Goal: Task Accomplishment & Management: Complete application form

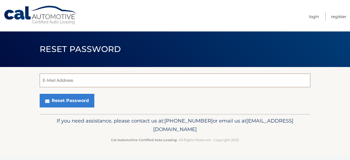
click at [77, 83] on input "E-Mail Address" at bounding box center [175, 81] width 271 height 14
type input "[EMAIL_ADDRESS][DOMAIN_NAME]"
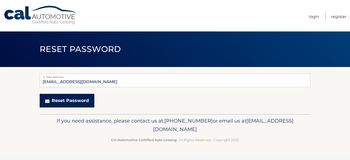
click at [75, 98] on button "Reset Password" at bounding box center [67, 101] width 55 height 14
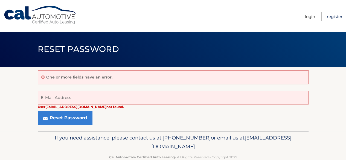
click at [329, 16] on link "Register" at bounding box center [335, 16] width 16 height 9
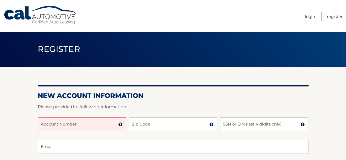
click at [96, 123] on input "Account Number" at bounding box center [82, 124] width 88 height 14
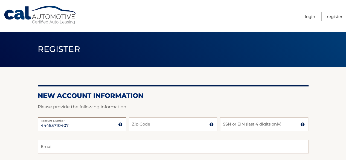
type input "44455710407"
click at [133, 126] on input "Zip Code" at bounding box center [173, 124] width 88 height 14
type input "11215"
type input "[EMAIL_ADDRESS][DOMAIN_NAME]"
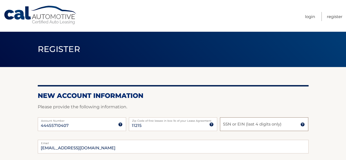
click at [246, 128] on input "SSN or EIN (last 4 digits only)" at bounding box center [264, 124] width 88 height 14
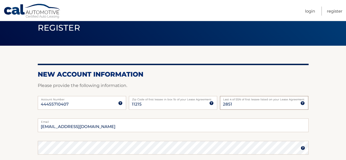
scroll to position [82, 0]
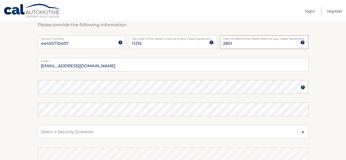
type input "2851"
click at [87, 131] on select "Select a Security Question What was the name of your elementary school? What is…" at bounding box center [173, 132] width 271 height 14
select select "2"
click at [38, 125] on select "Select a Security Question What was the name of your elementary school? What is…" at bounding box center [173, 132] width 271 height 14
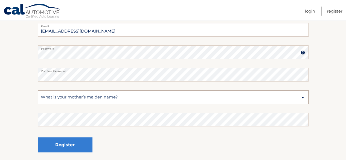
scroll to position [137, 0]
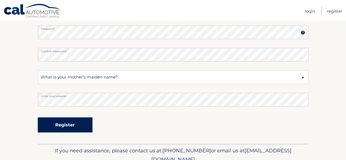
click at [79, 123] on button "Register" at bounding box center [65, 124] width 55 height 15
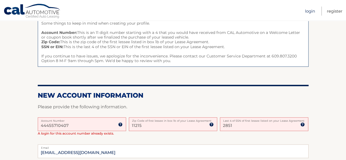
scroll to position [27, 0]
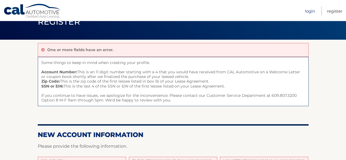
click at [311, 9] on link "Login" at bounding box center [310, 11] width 10 height 9
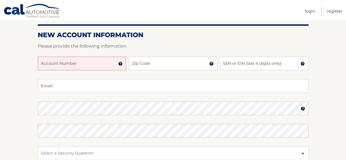
scroll to position [27, 0]
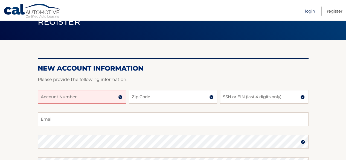
click at [310, 13] on link "Login" at bounding box center [310, 11] width 10 height 9
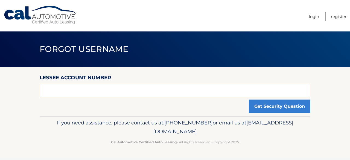
click at [158, 87] on input "text" at bounding box center [175, 91] width 271 height 14
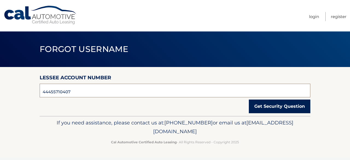
type input "44455710407"
click at [284, 111] on button "Get Security Question" at bounding box center [280, 107] width 62 height 14
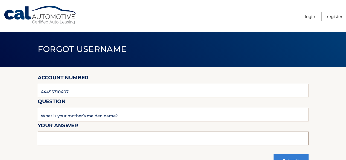
click at [134, 138] on input "text" at bounding box center [173, 139] width 271 height 14
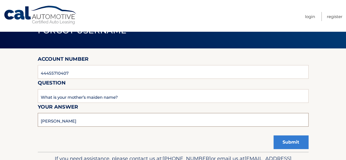
scroll to position [27, 0]
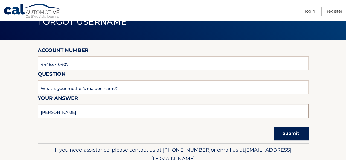
type input "[PERSON_NAME]"
click at [282, 134] on button "Submit" at bounding box center [291, 134] width 35 height 14
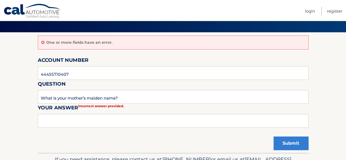
scroll to position [55, 0]
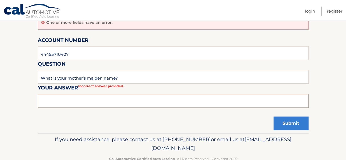
click at [164, 101] on input "text" at bounding box center [173, 101] width 271 height 14
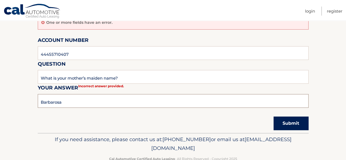
type input "Barbarosa"
click at [299, 124] on button "Submit" at bounding box center [291, 124] width 35 height 14
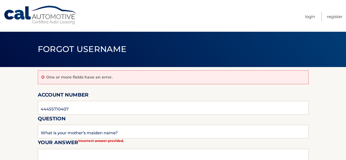
scroll to position [69, 0]
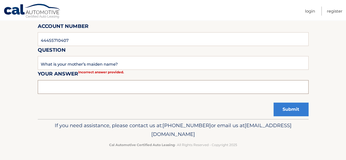
click at [147, 86] on input "text" at bounding box center [173, 87] width 271 height 14
